Goal: Transaction & Acquisition: Subscribe to service/newsletter

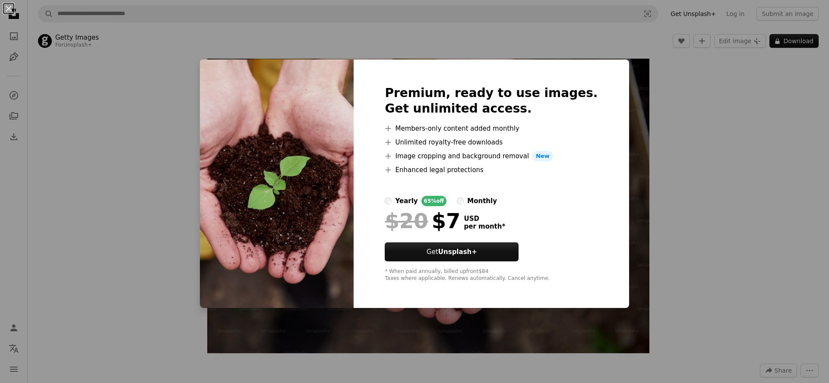
click at [723, 95] on div "An X shape Premium, ready to use images. Get unlimited access. A plus sign Memb…" at bounding box center [414, 191] width 829 height 383
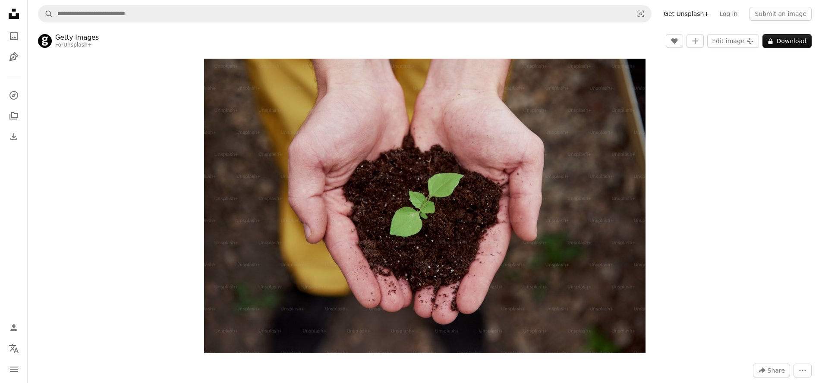
click at [693, 16] on link "Get Unsplash+" at bounding box center [687, 14] width 56 height 14
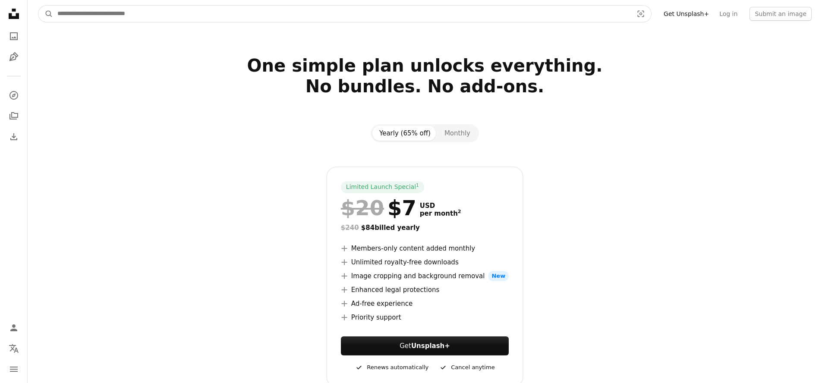
click at [123, 12] on input "Find visuals sitewide" at bounding box center [341, 14] width 577 height 16
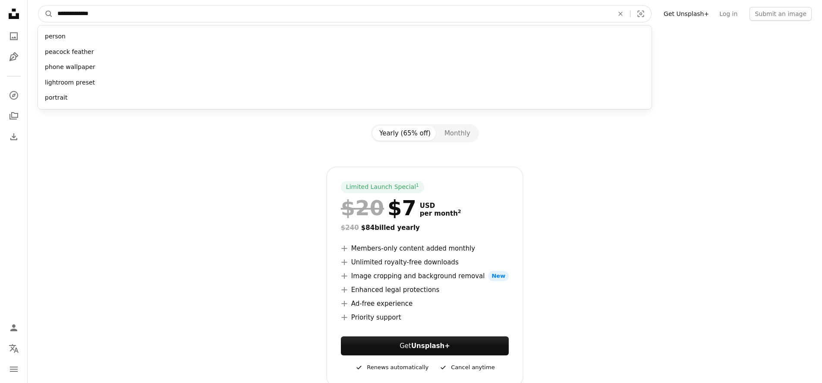
type input "**********"
click at [38, 6] on button "A magnifying glass" at bounding box center [45, 14] width 15 height 16
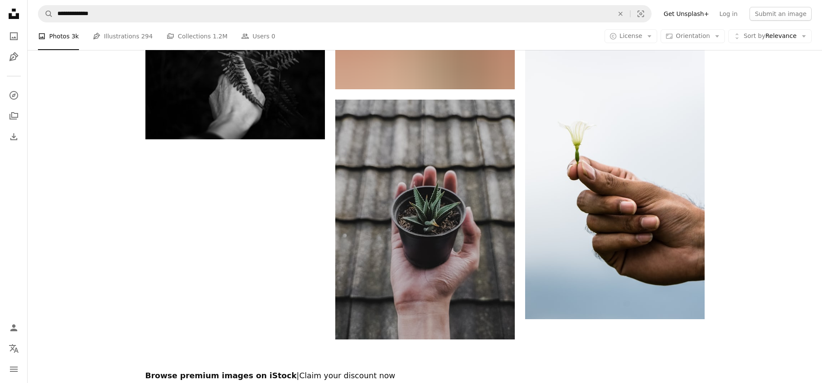
scroll to position [1486, 0]
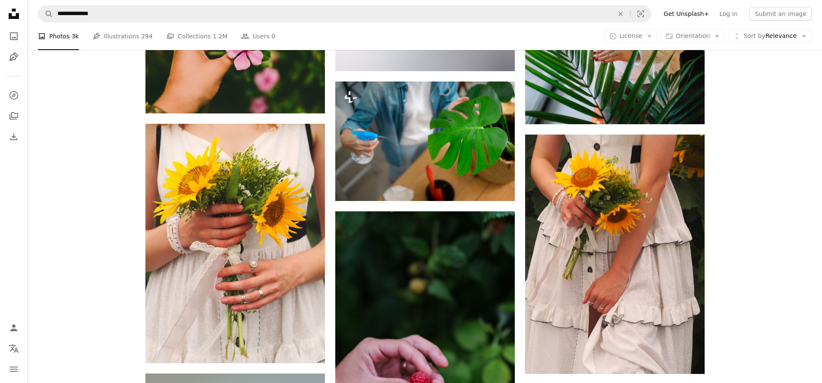
scroll to position [9944, 0]
